Goal: Transaction & Acquisition: Purchase product/service

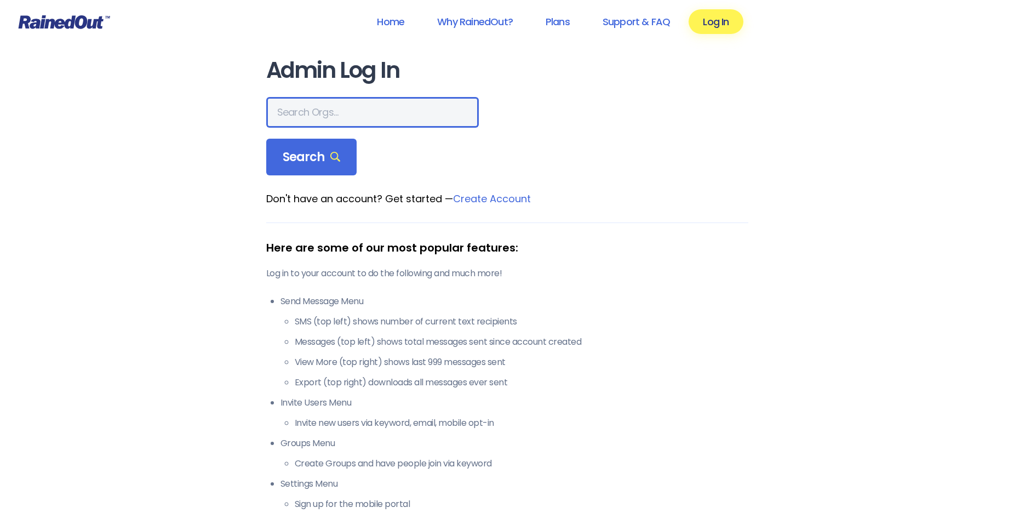
click at [340, 115] on input "text" at bounding box center [372, 112] width 213 height 31
type input "JC Sports"
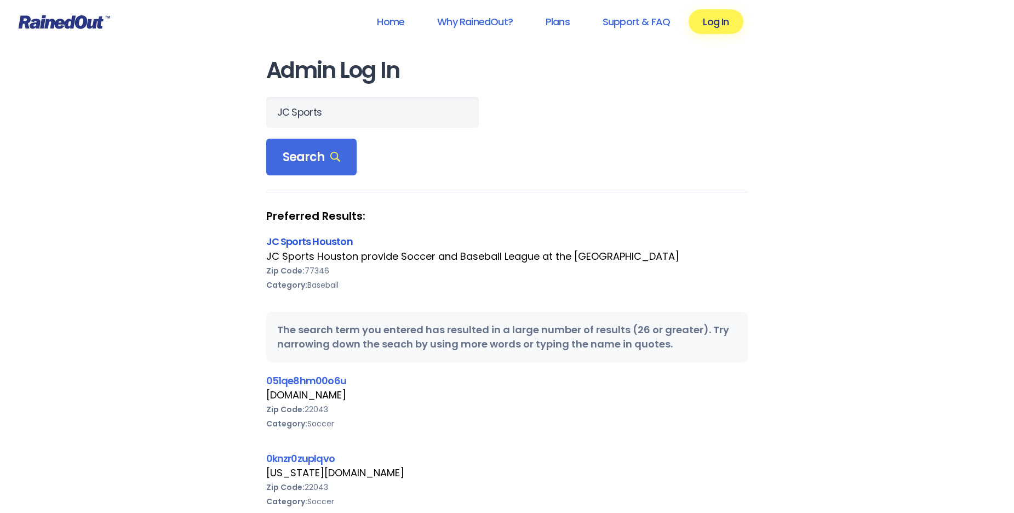
click at [322, 238] on link "JC Sports Houston" at bounding box center [309, 242] width 87 height 14
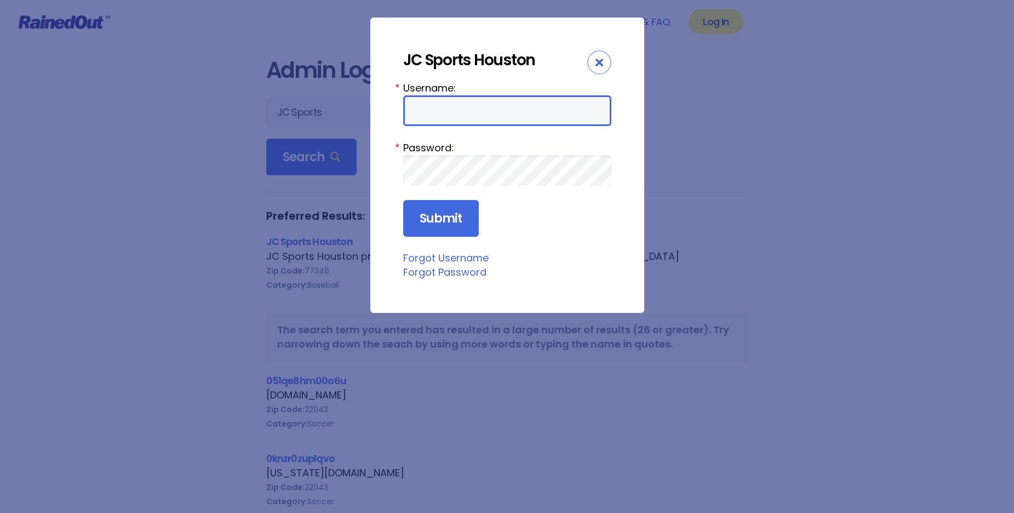
type input "cac305"
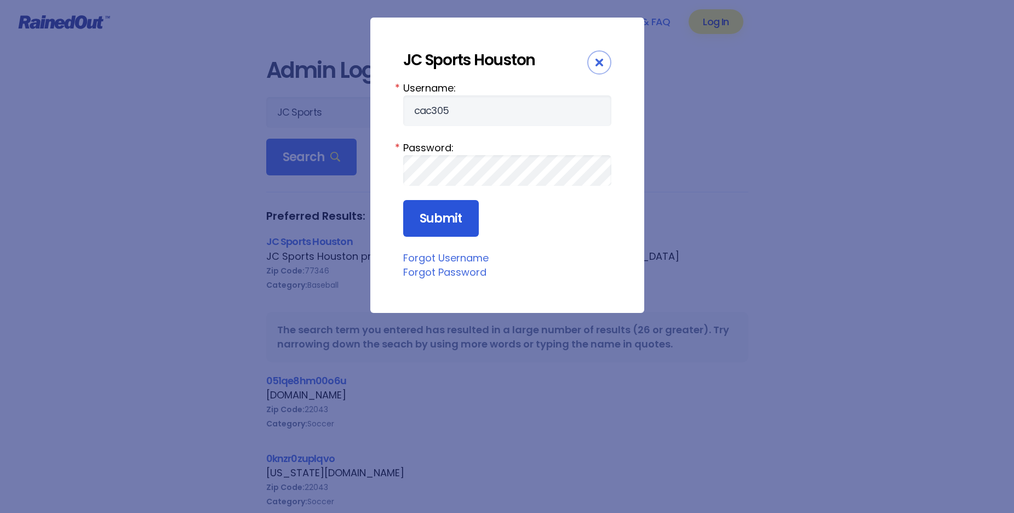
click at [470, 218] on input "Submit" at bounding box center [441, 218] width 76 height 37
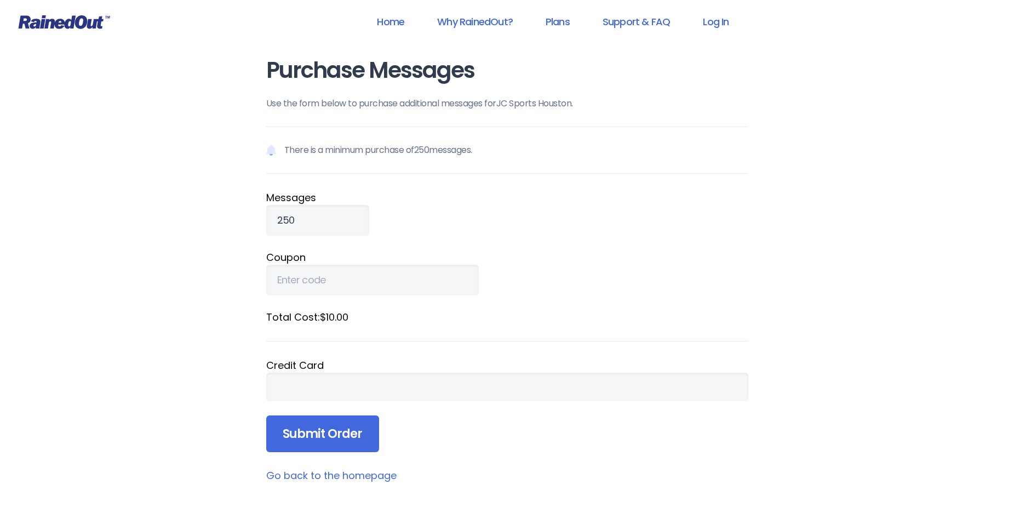
click at [360, 133] on p "There is a minimum purchase of 250 messages." at bounding box center [507, 150] width 482 height 47
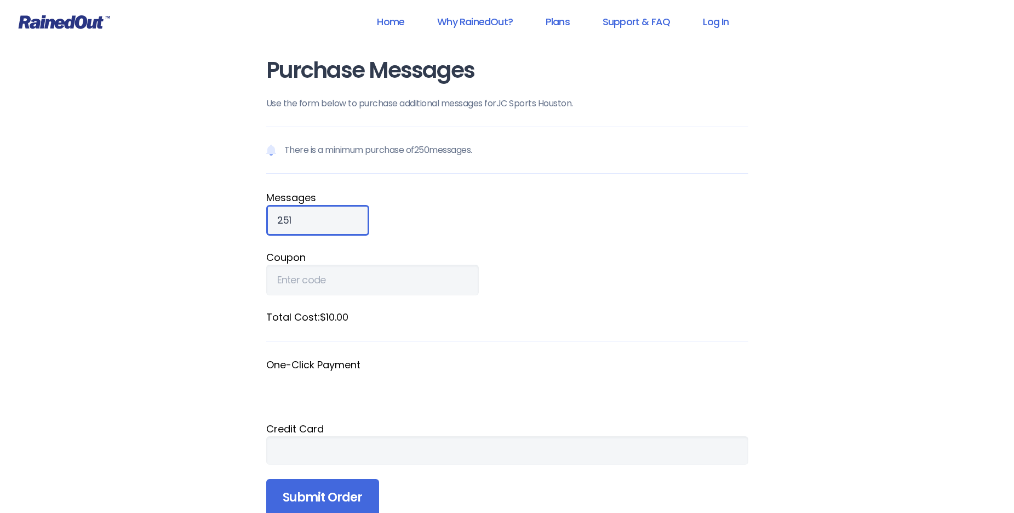
click at [317, 218] on input "251" at bounding box center [317, 220] width 103 height 31
click at [317, 218] on input "252" at bounding box center [317, 220] width 103 height 31
click at [317, 218] on input "253" at bounding box center [317, 220] width 103 height 31
click at [317, 218] on input "254" at bounding box center [317, 220] width 103 height 31
click at [304, 219] on input "254" at bounding box center [317, 220] width 103 height 31
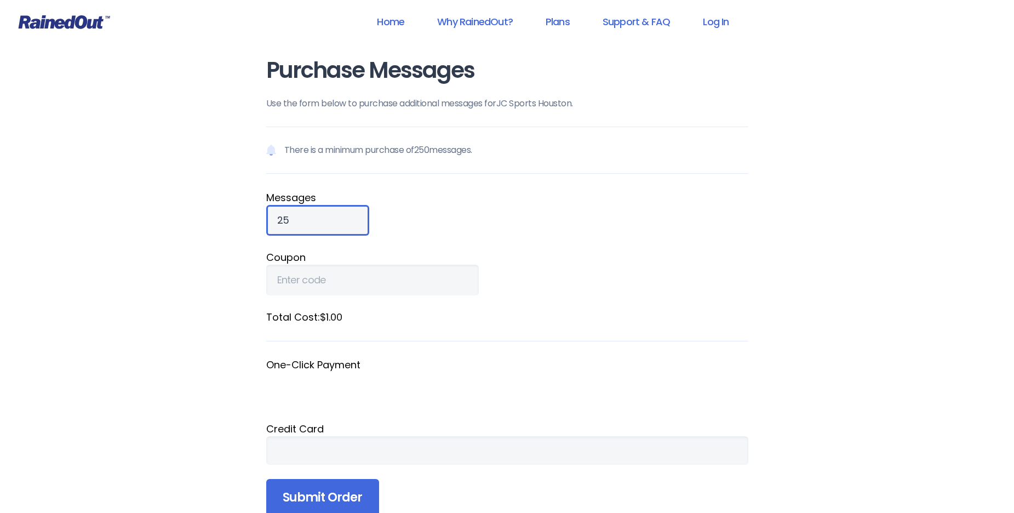
type input "2"
type input "1000"
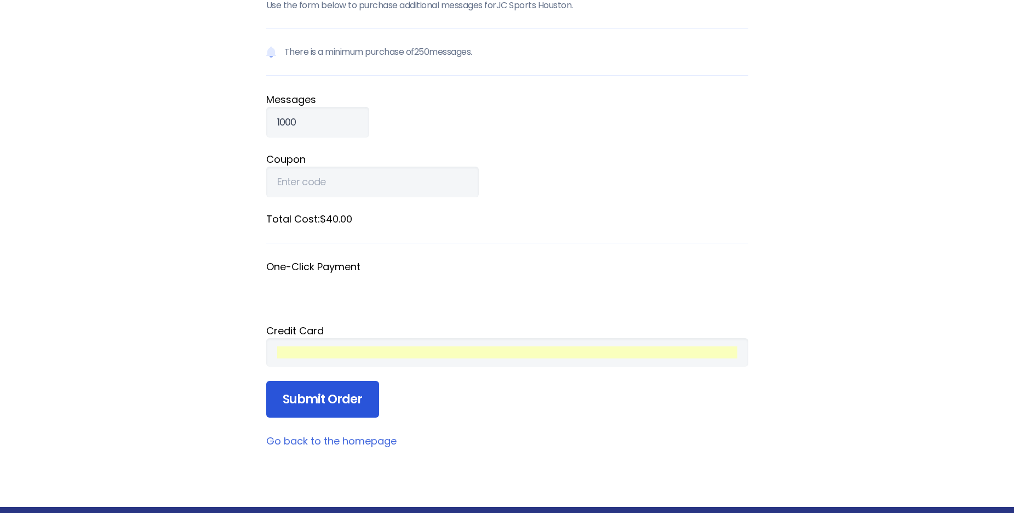
click at [328, 398] on input "Submit Order" at bounding box center [322, 399] width 113 height 37
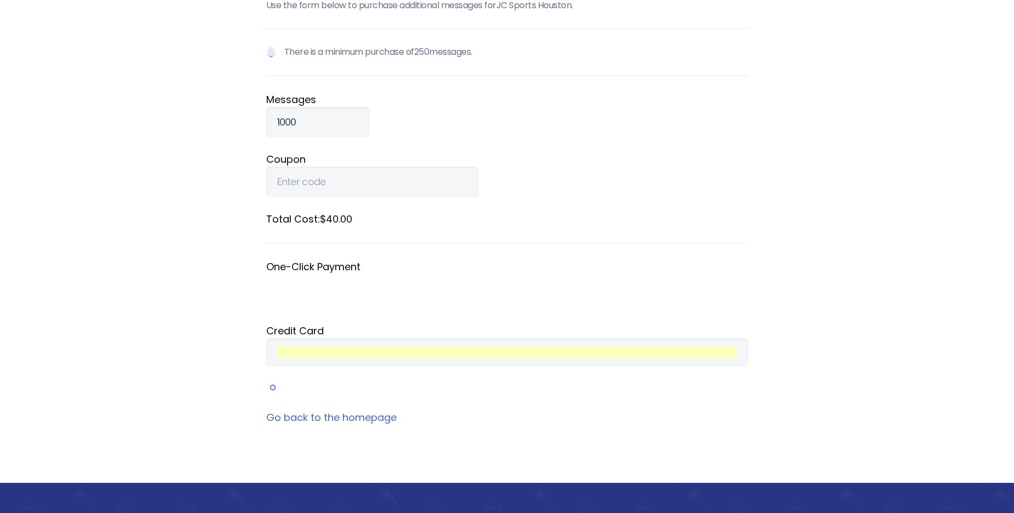
scroll to position [34, 0]
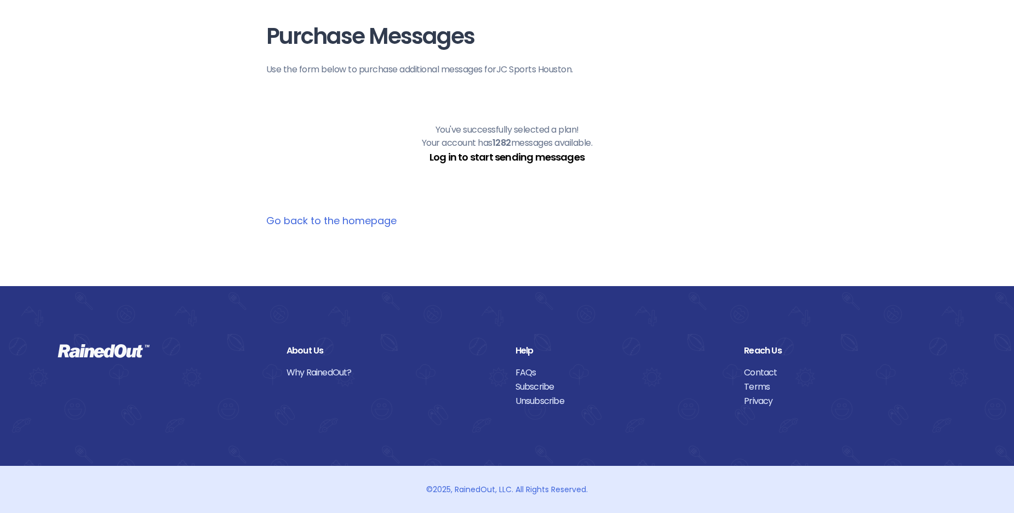
click at [518, 155] on link "Log in to start sending messages" at bounding box center [507, 157] width 155 height 14
